Goal: Find specific page/section: Find specific page/section

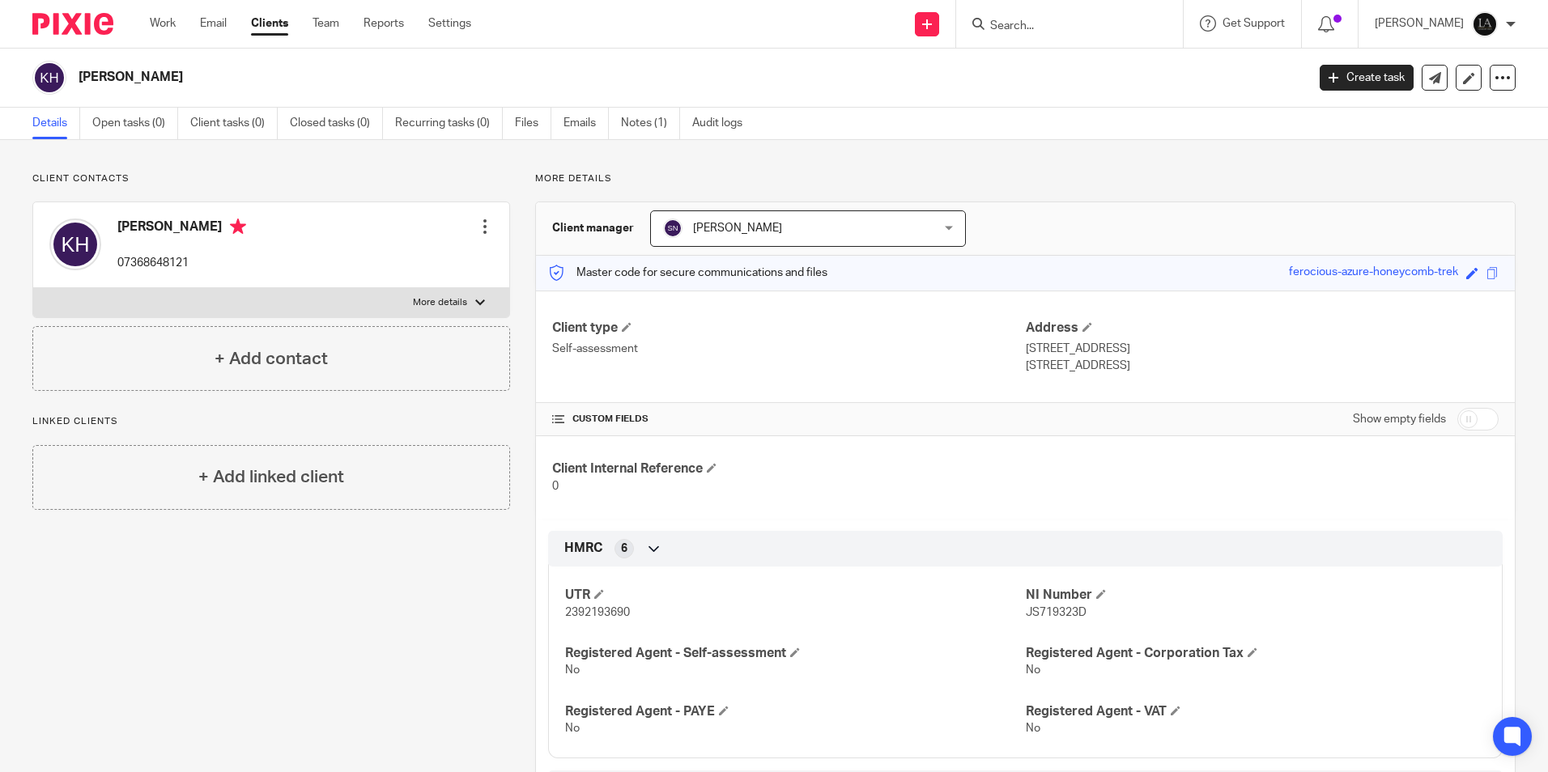
click at [1036, 25] on input "Search" at bounding box center [1061, 26] width 146 height 15
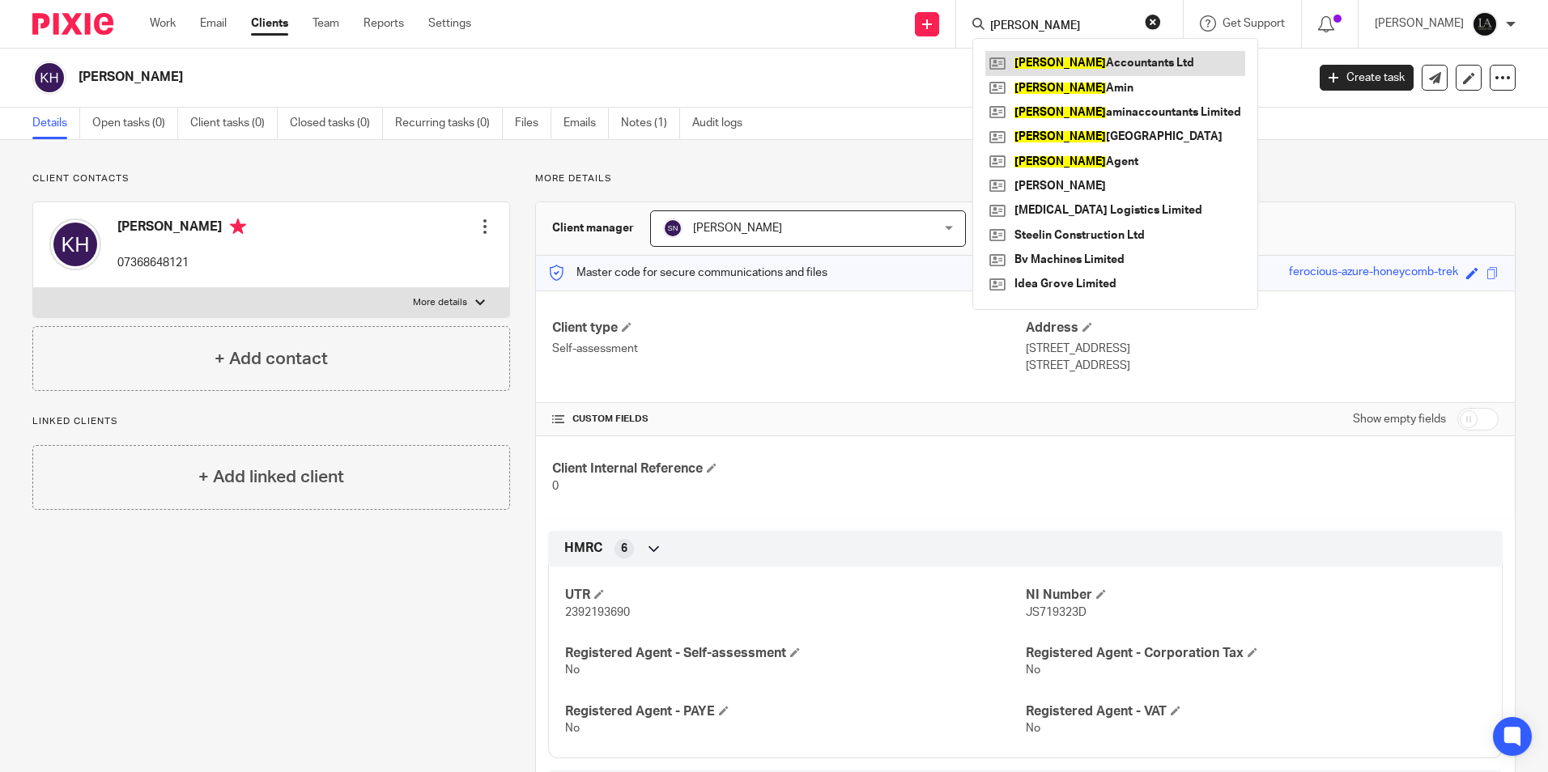
type input "[PERSON_NAME]"
click at [1105, 61] on link at bounding box center [1115, 63] width 260 height 24
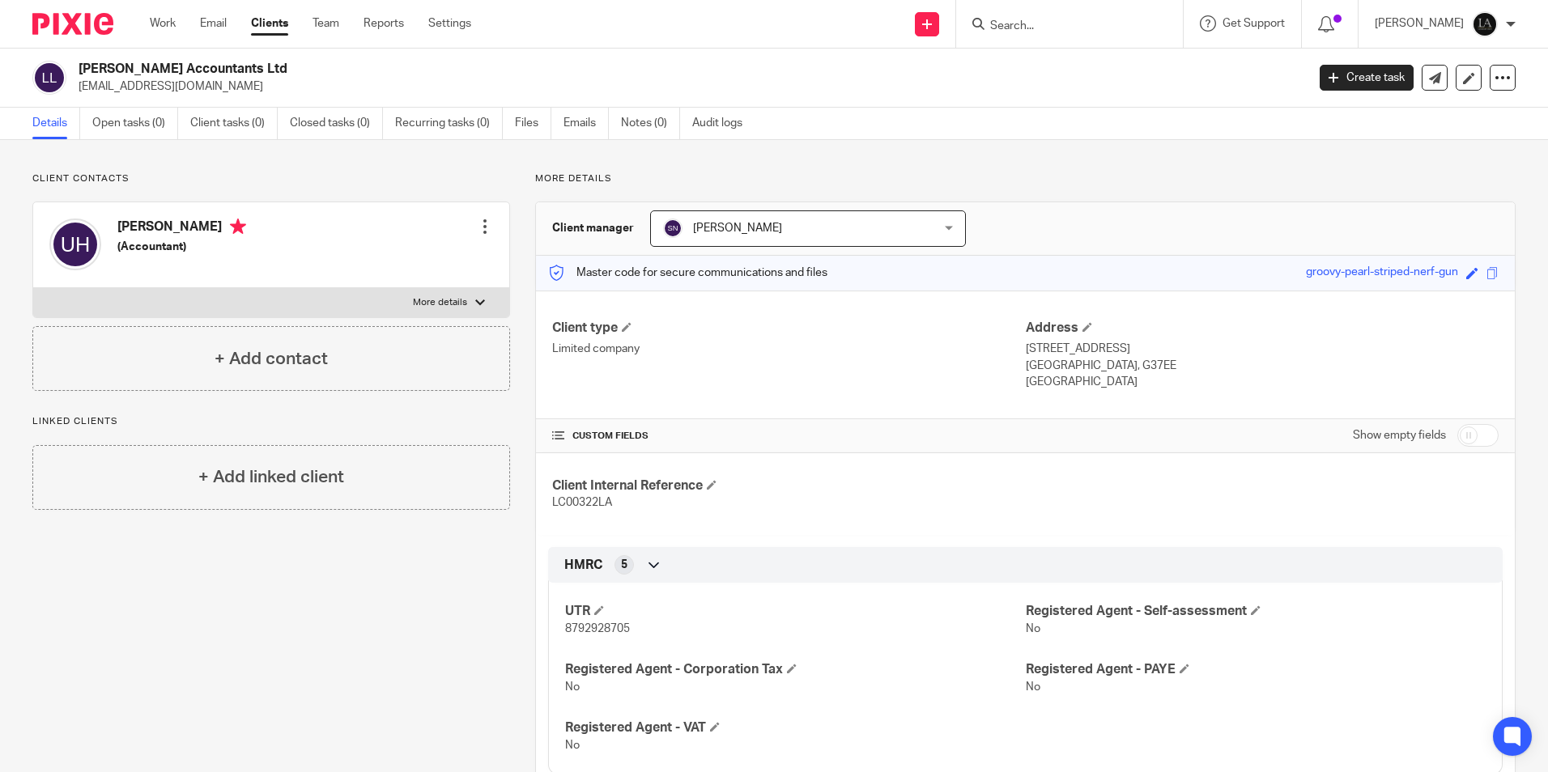
click at [938, 229] on div "[PERSON_NAME] [PERSON_NAME]" at bounding box center [808, 228] width 316 height 36
click at [1104, 221] on div "Client manager [PERSON_NAME] [PERSON_NAME] Aal-[PERSON_NAME] [PERSON_NAME] [PER…" at bounding box center [1025, 228] width 979 height 53
